Goal: Information Seeking & Learning: Understand process/instructions

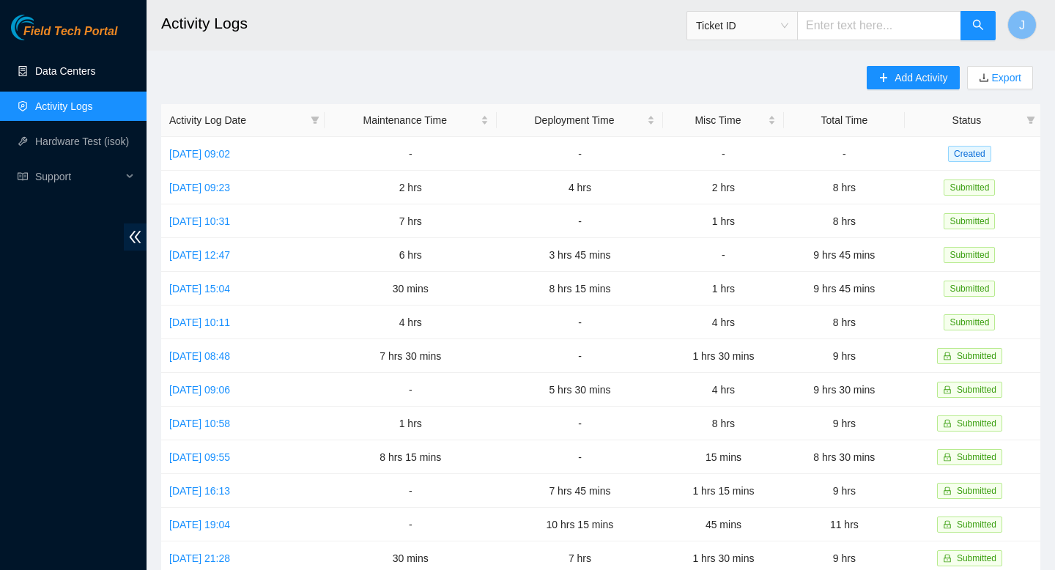
click at [61, 77] on link "Data Centers" at bounding box center [65, 71] width 60 height 12
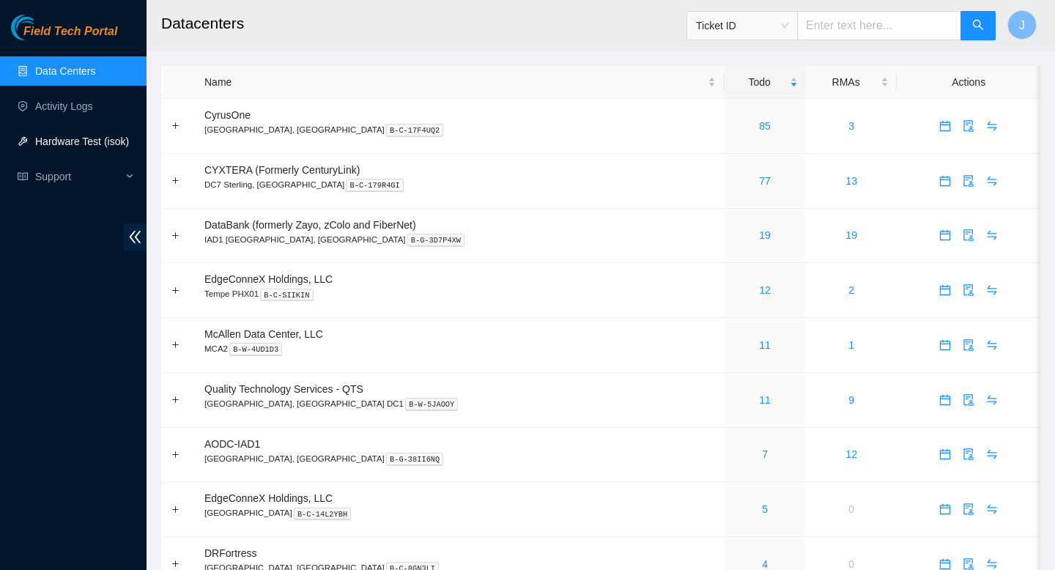
click at [56, 141] on link "Hardware Test (isok)" at bounding box center [82, 142] width 94 height 12
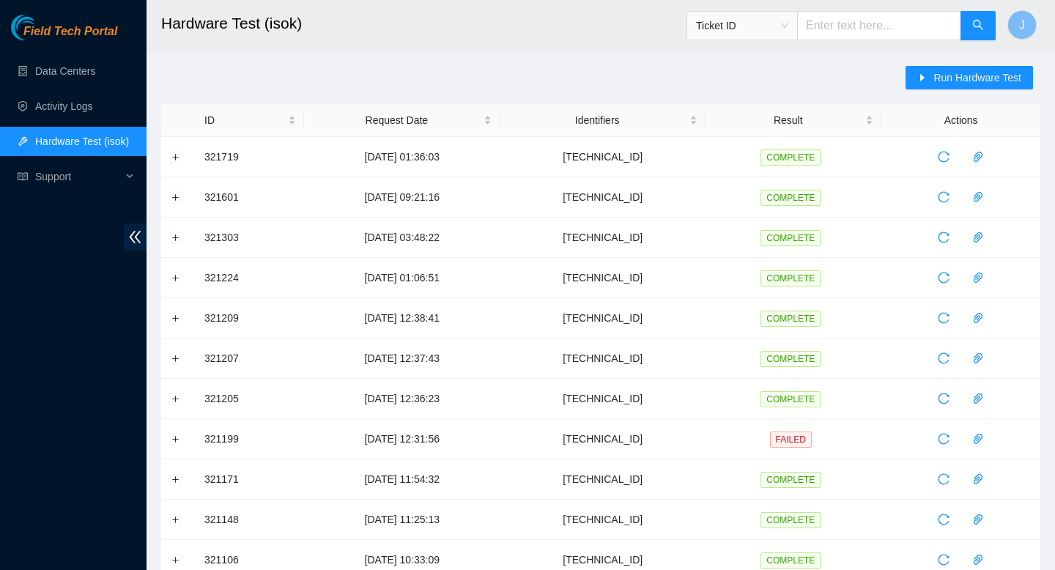
click at [853, 32] on input "text" at bounding box center [879, 25] width 164 height 29
click at [77, 173] on span "Support" at bounding box center [78, 176] width 86 height 29
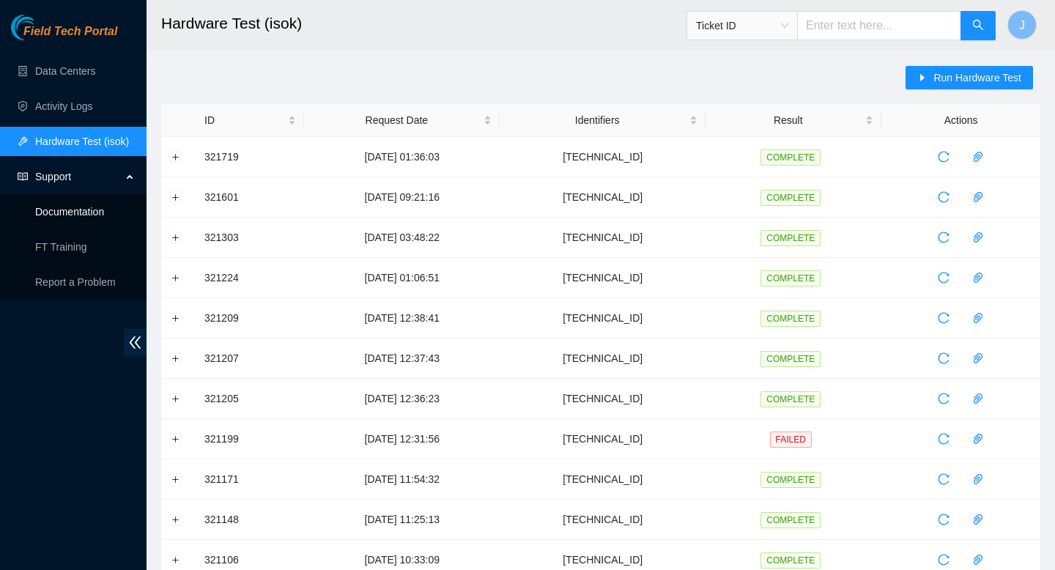
click at [60, 213] on link "Documentation" at bounding box center [69, 212] width 69 height 12
